Goal: Information Seeking & Learning: Find specific fact

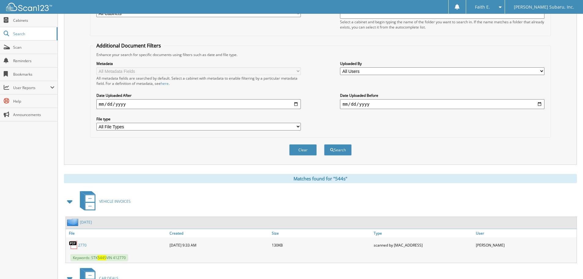
scroll to position [46, 0]
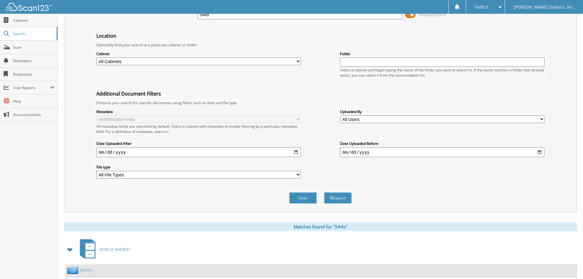
click at [250, 17] on input "544s" at bounding box center [300, 14] width 204 height 9
type input "121300"
click at [324, 192] on button "Search" at bounding box center [338, 197] width 28 height 11
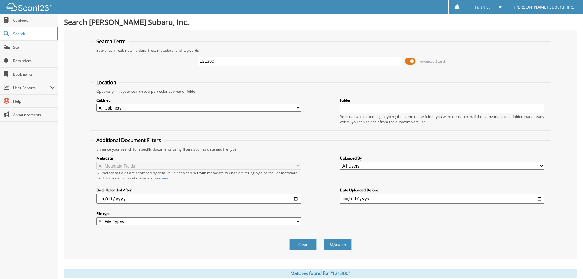
click at [222, 62] on input "121300" at bounding box center [300, 61] width 204 height 9
type input "121310"
click at [324, 239] on button "Search" at bounding box center [338, 244] width 28 height 11
click at [233, 57] on input "121310" at bounding box center [300, 61] width 204 height 9
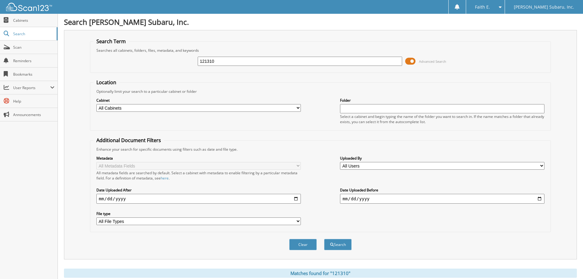
click at [233, 57] on input "121310" at bounding box center [300, 61] width 204 height 9
type input "121304"
click at [324, 239] on button "Search" at bounding box center [338, 244] width 28 height 11
